Goal: Communication & Community: Answer question/provide support

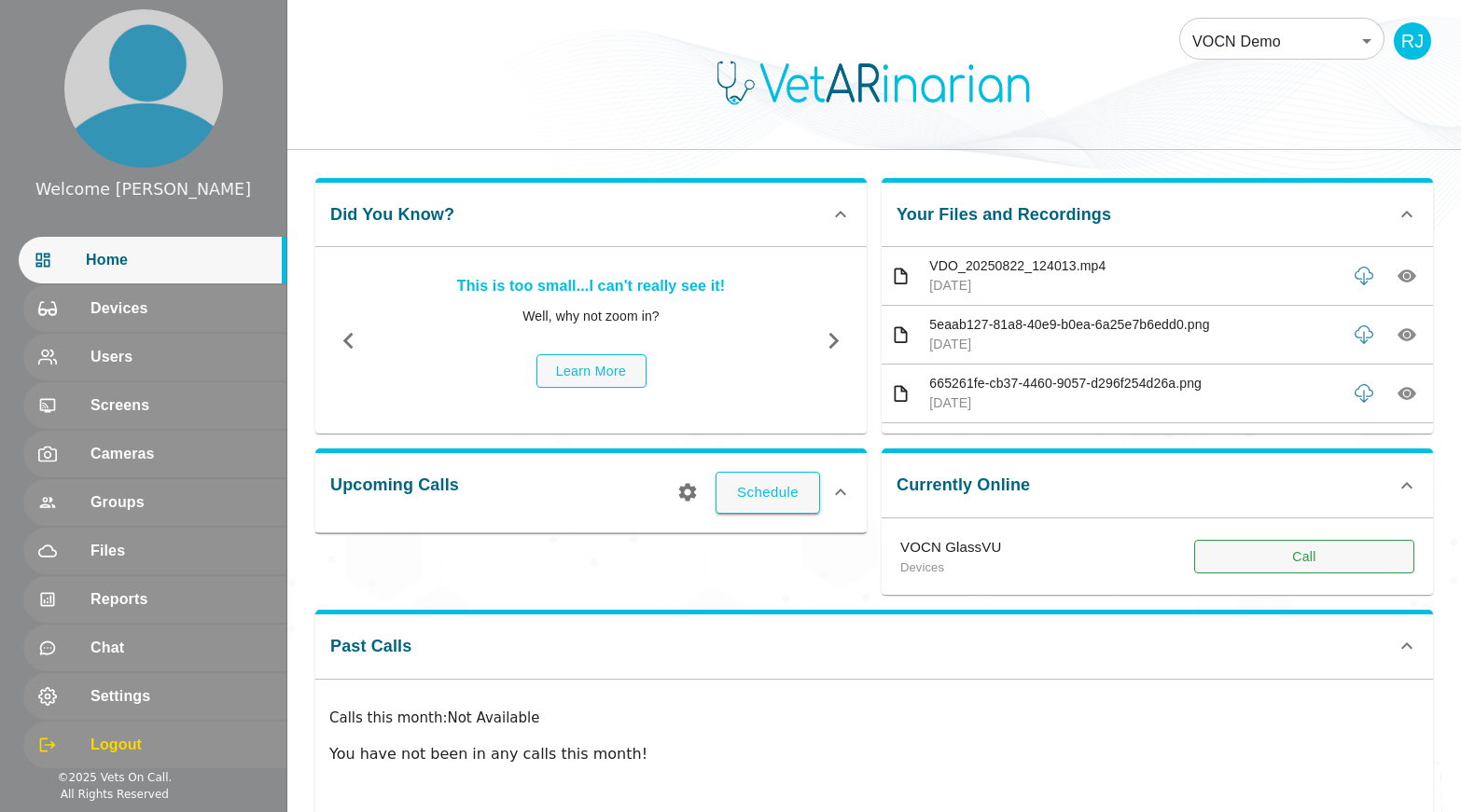
click at [1245, 562] on button "Call" at bounding box center [1304, 557] width 220 height 34
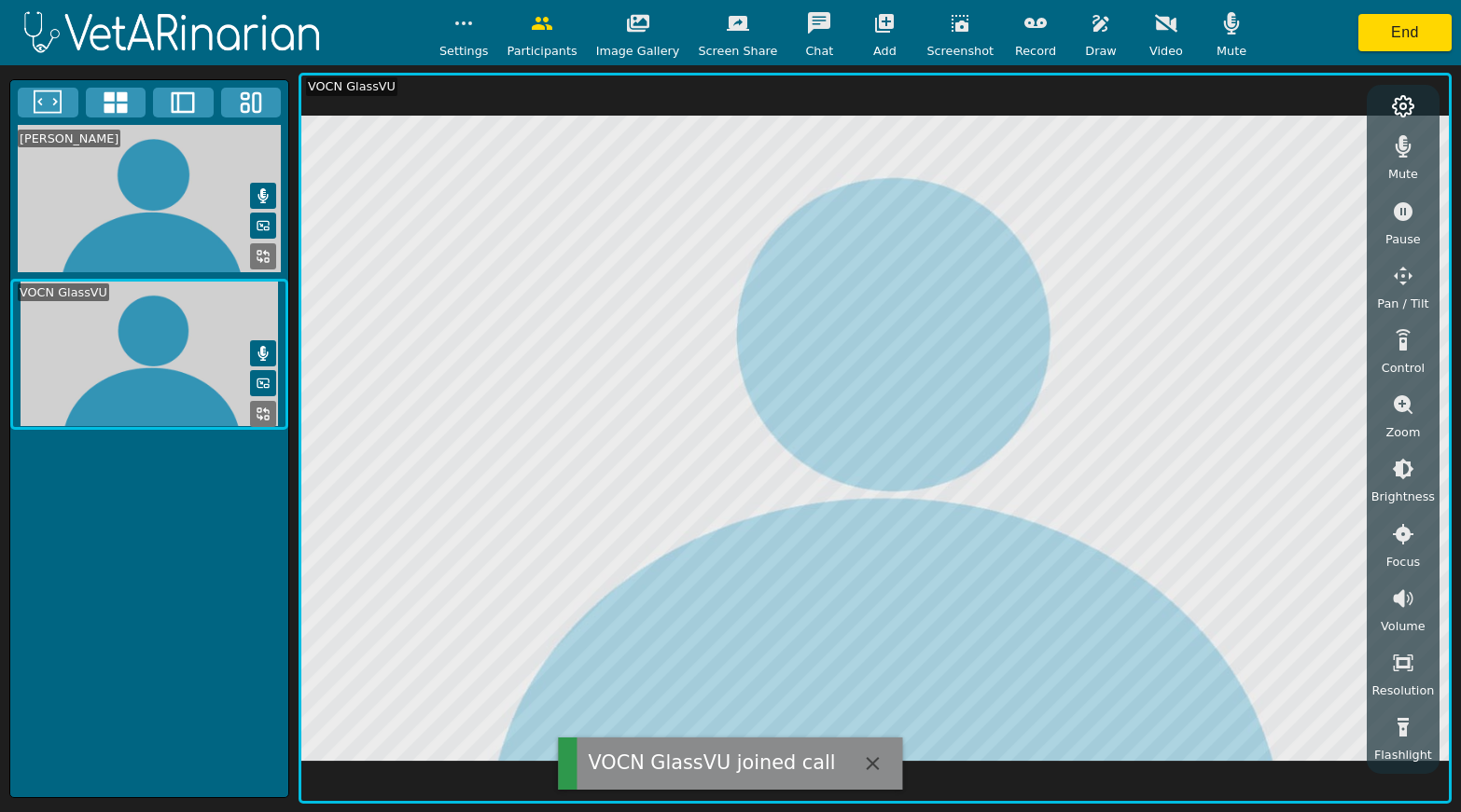
click at [1215, 36] on button "button" at bounding box center [1231, 24] width 46 height 37
click at [1245, 147] on icon "button" at bounding box center [1404, 146] width 16 height 23
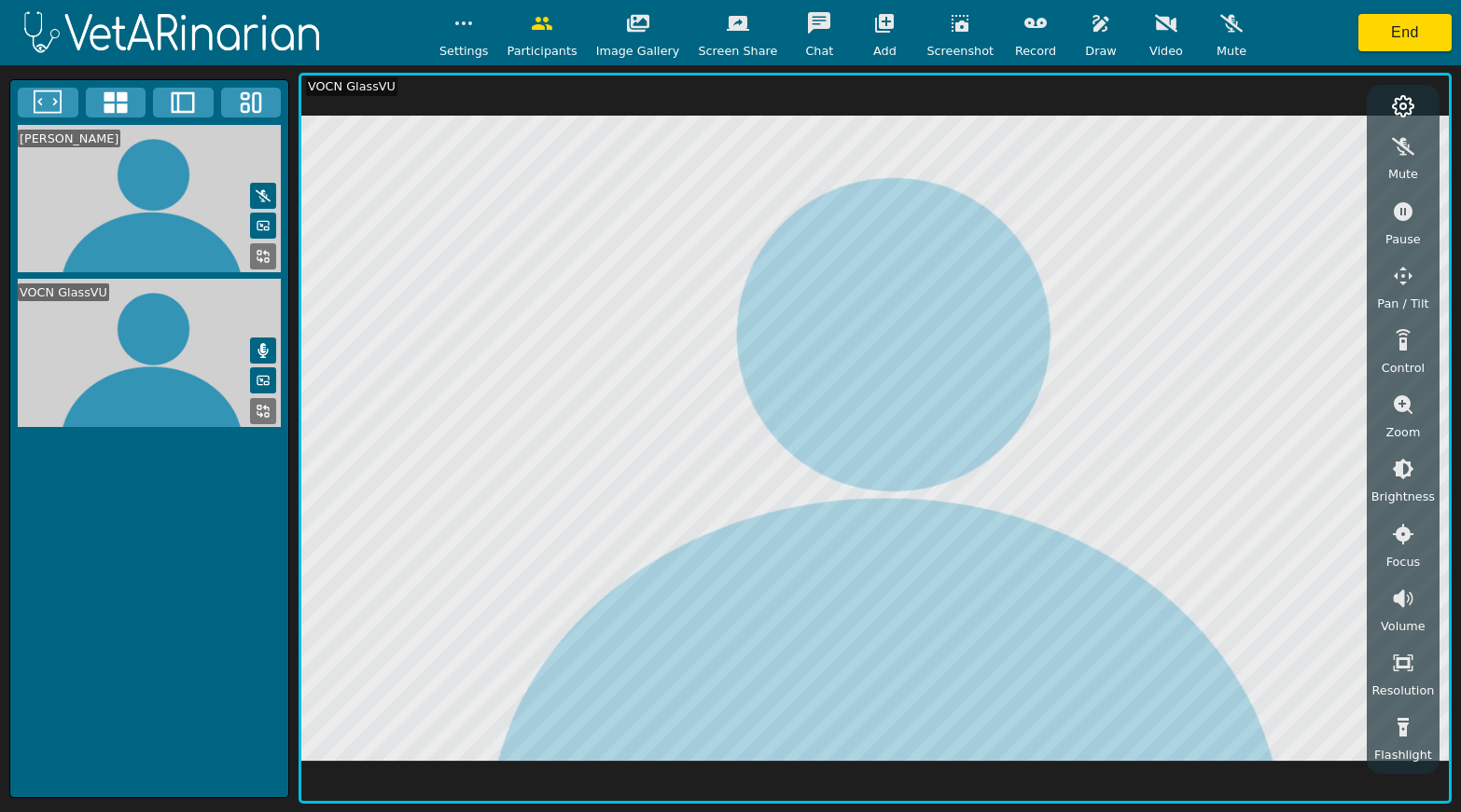
click at [1090, 31] on icon "button" at bounding box center [1101, 23] width 23 height 23
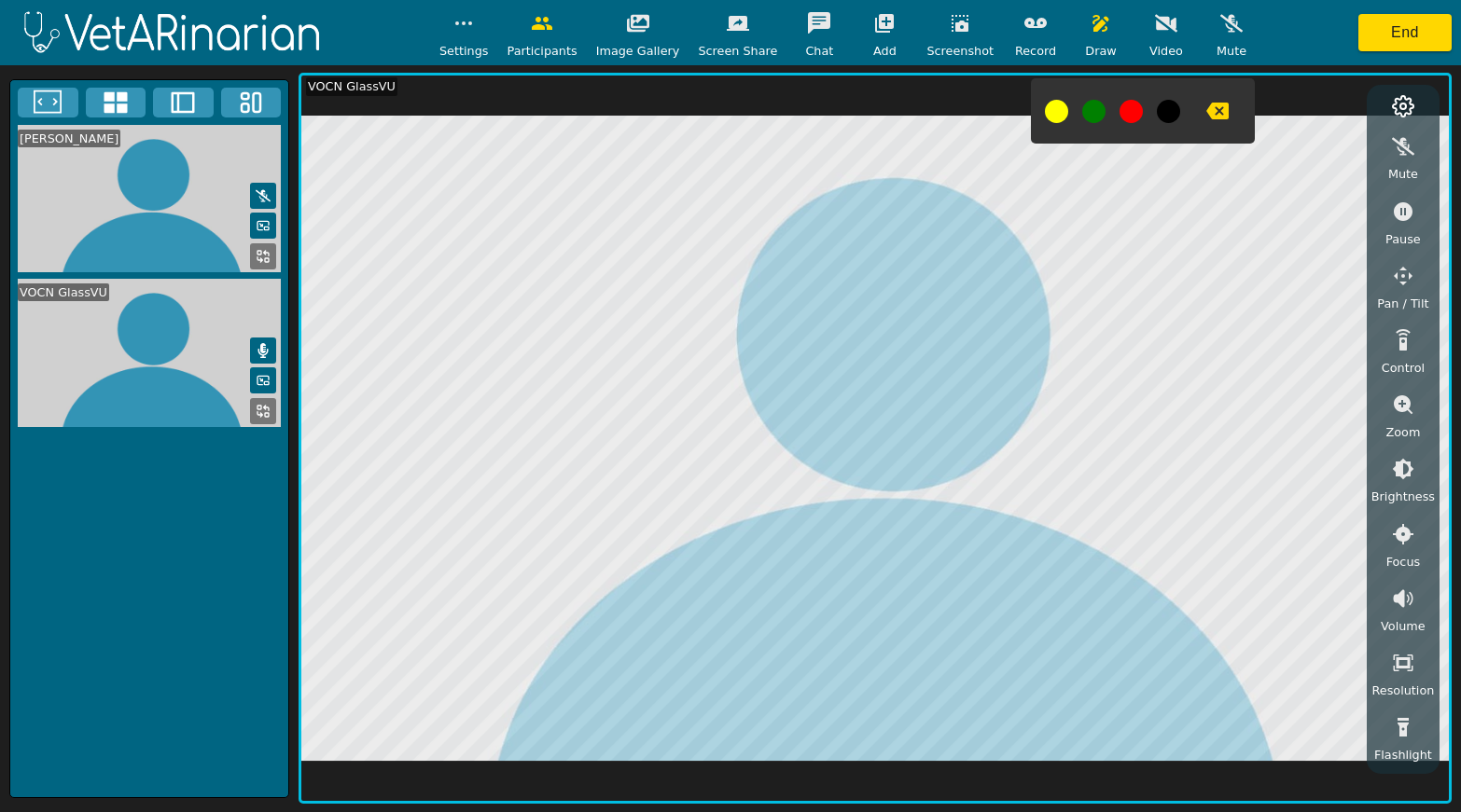
click at [1120, 115] on button at bounding box center [1132, 111] width 24 height 24
click at [1245, 214] on icon "button" at bounding box center [1403, 212] width 23 height 23
click at [1086, 44] on span "Draw" at bounding box center [1100, 51] width 31 height 18
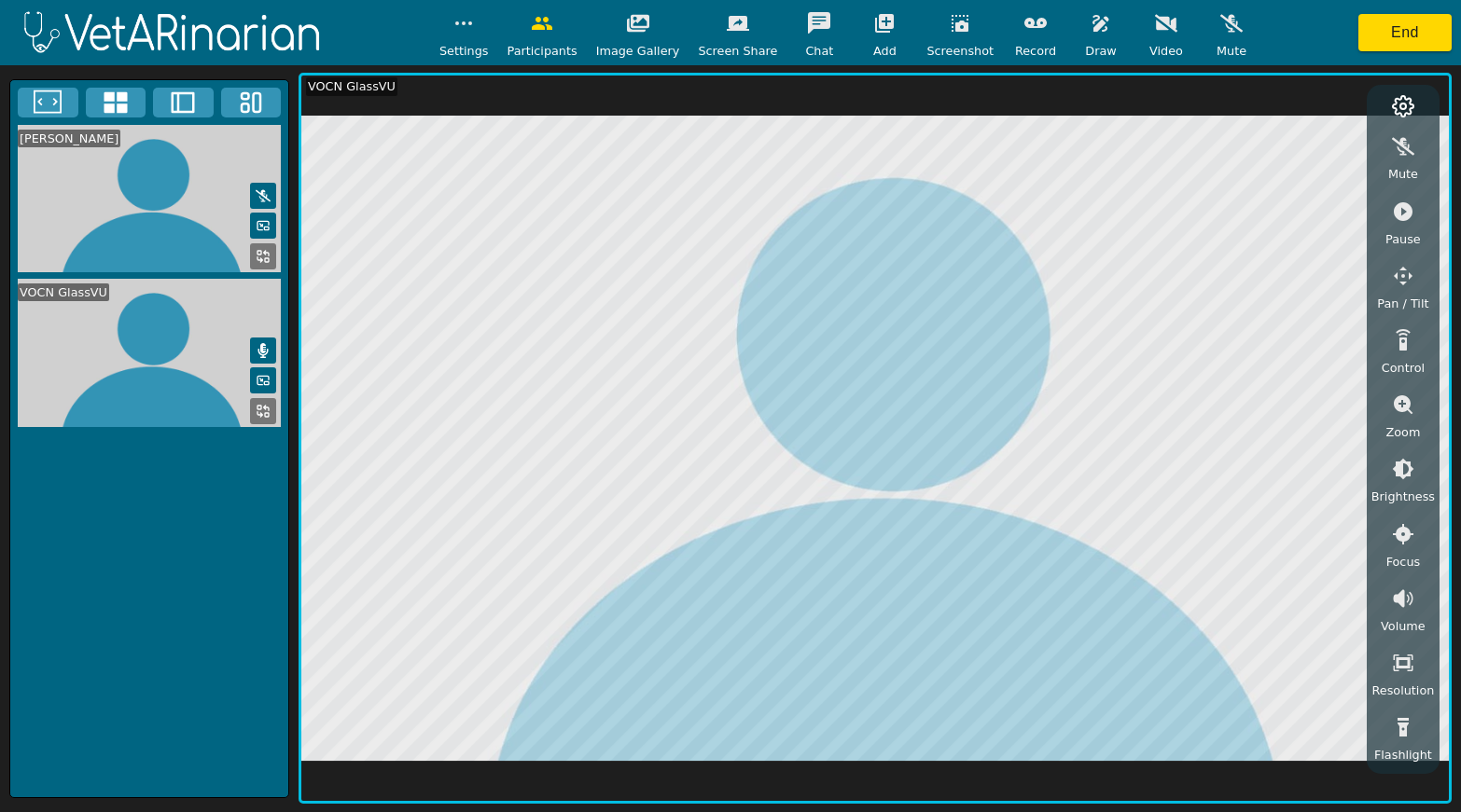
click at [952, 34] on icon "button" at bounding box center [960, 23] width 23 height 23
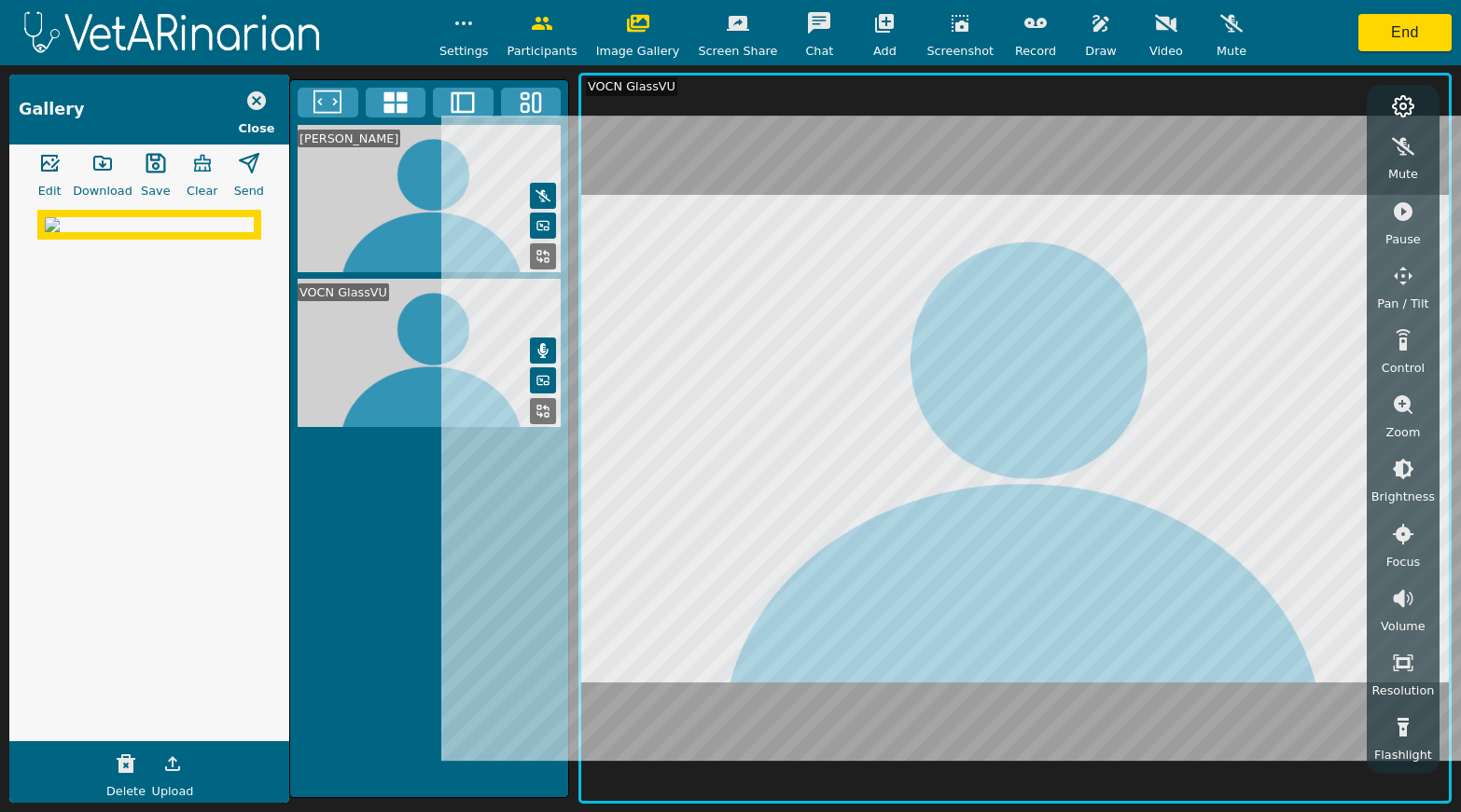
click at [136, 233] on img at bounding box center [149, 225] width 209 height 15
click at [109, 169] on icon "button" at bounding box center [103, 163] width 17 height 13
click at [1245, 31] on button "End" at bounding box center [1405, 33] width 94 height 37
